Goal: Navigation & Orientation: Find specific page/section

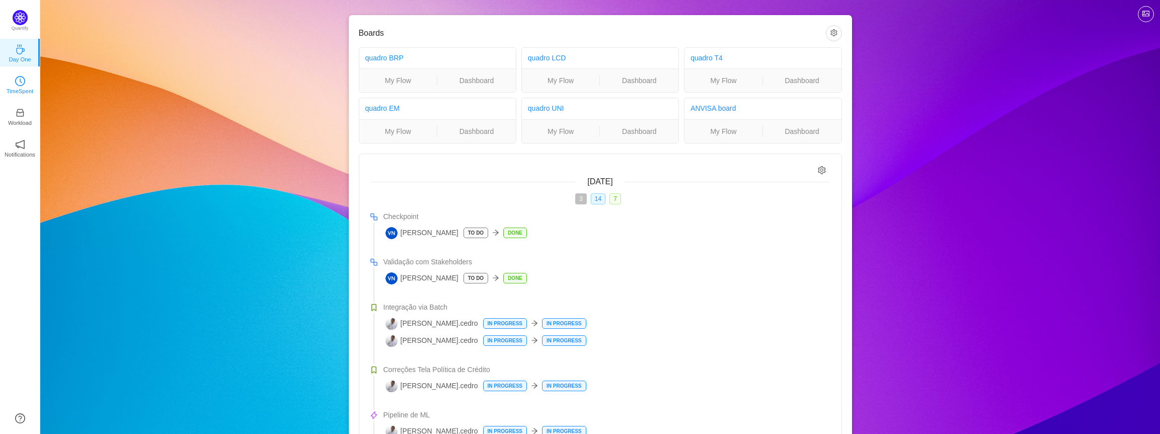
click at [21, 86] on icon "icon: clock-circle" at bounding box center [20, 81] width 10 height 10
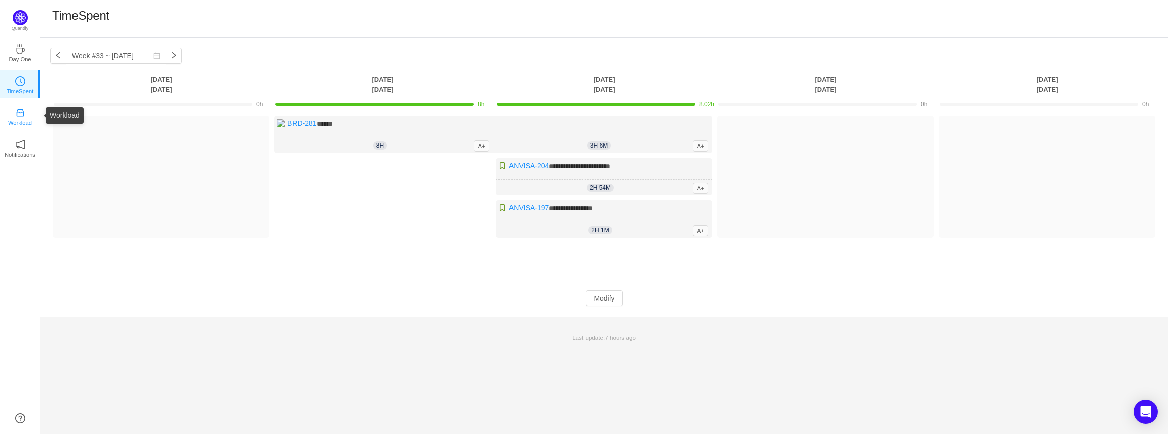
click at [15, 123] on p "Workload" at bounding box center [20, 122] width 24 height 9
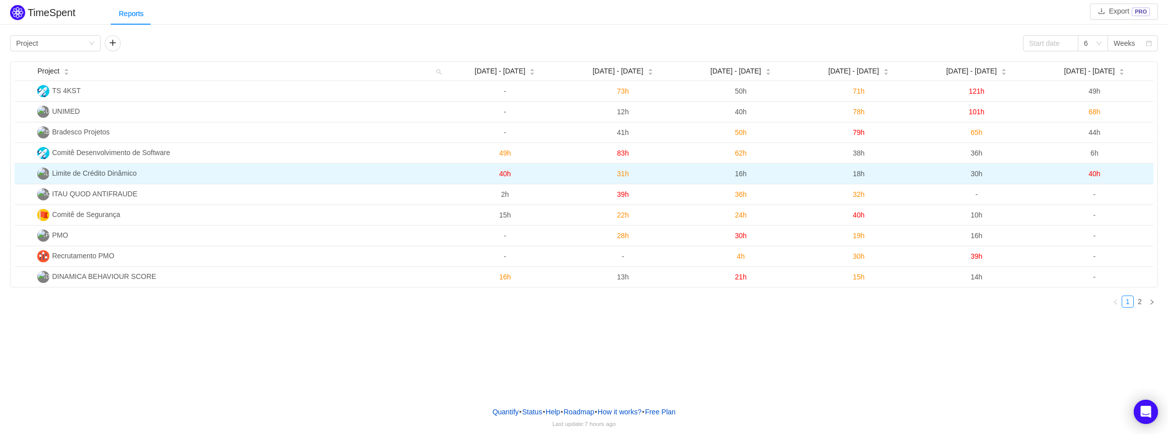
click at [105, 173] on span "Limite de Crédito Dinâmico" at bounding box center [94, 173] width 85 height 8
click at [69, 172] on span "Limite de Crédito Dinâmico" at bounding box center [94, 173] width 85 height 8
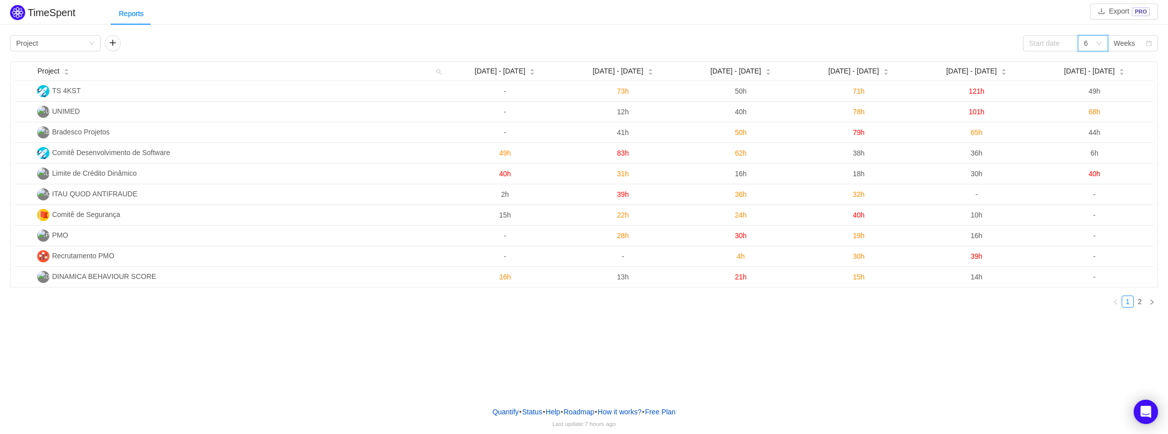
click at [1101, 45] on icon "icon: down" at bounding box center [1099, 43] width 6 height 6
click at [1025, 19] on div "Reports" at bounding box center [639, 14] width 1057 height 23
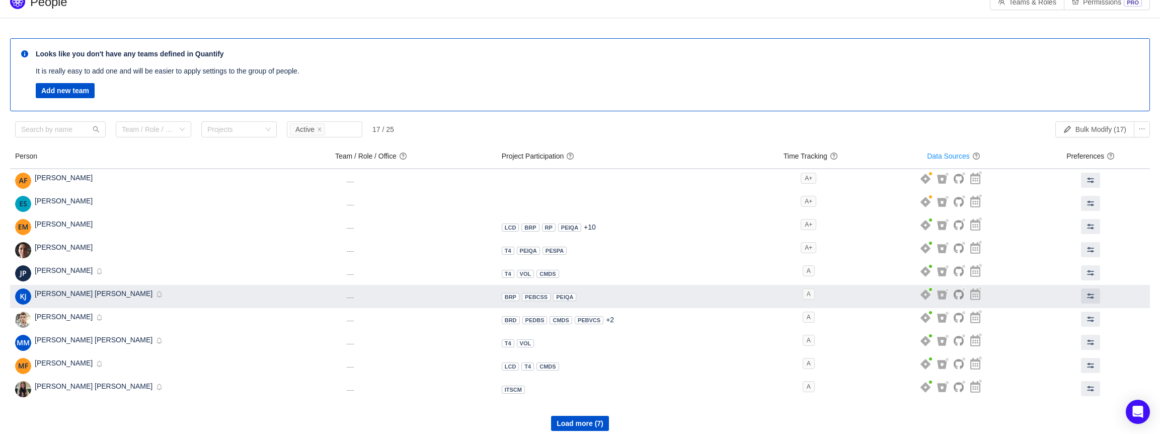
scroll to position [21, 0]
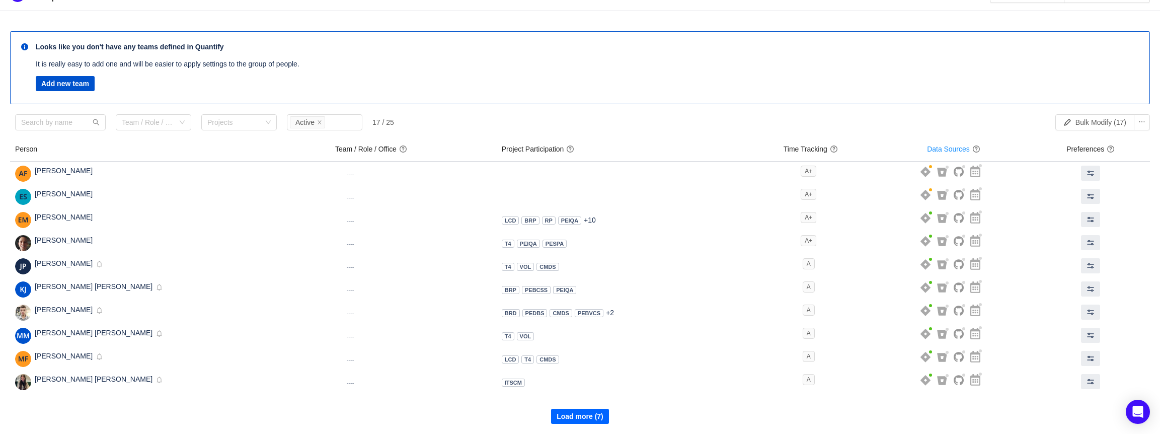
click at [586, 423] on button "Load more (7)" at bounding box center [580, 416] width 58 height 15
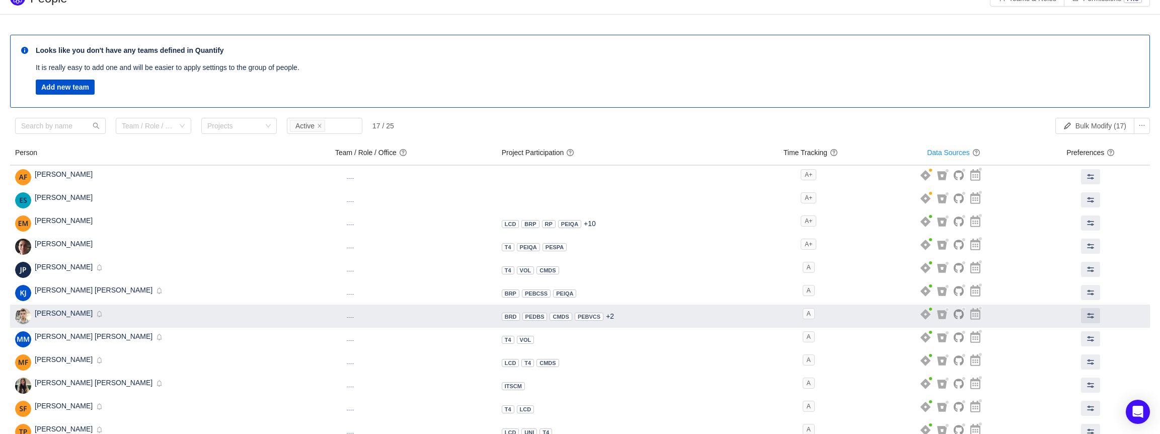
scroll to position [0, 0]
